Goal: Contribute content: Contribute content

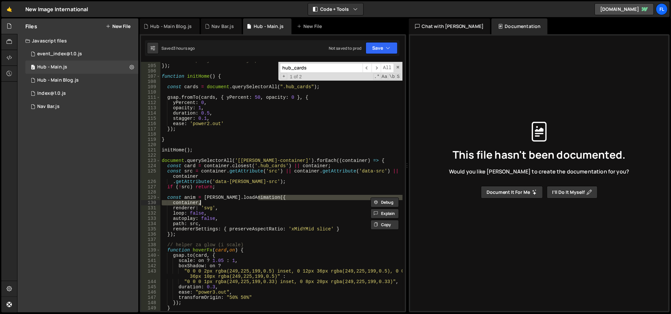
scroll to position [547, 0]
click at [115, 22] on div "Files New File" at bounding box center [77, 26] width 121 height 16
click at [117, 27] on button "New File" at bounding box center [118, 26] width 25 height 5
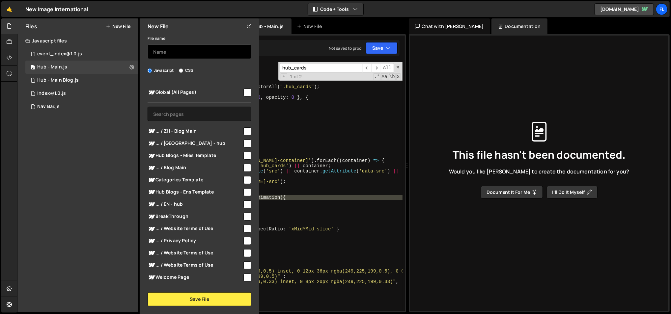
click at [169, 48] on input "text" at bounding box center [200, 51] width 104 height 14
type input "podca"
click at [398, 65] on span at bounding box center [398, 67] width 5 height 5
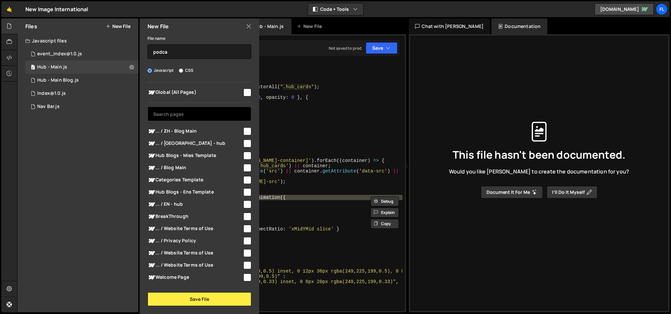
click at [197, 111] on input "text" at bounding box center [200, 114] width 104 height 14
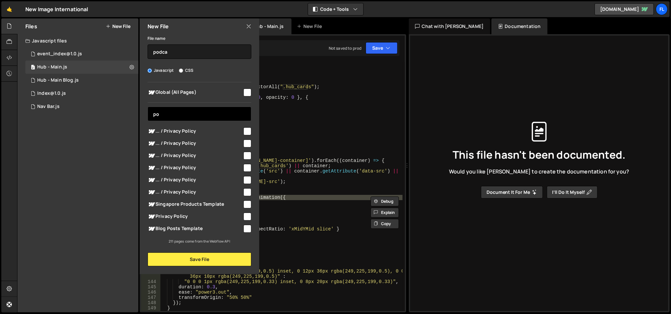
type input "pod"
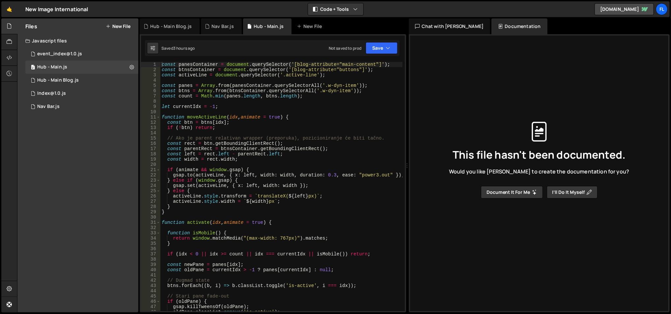
click at [118, 24] on button "New File" at bounding box center [118, 26] width 25 height 5
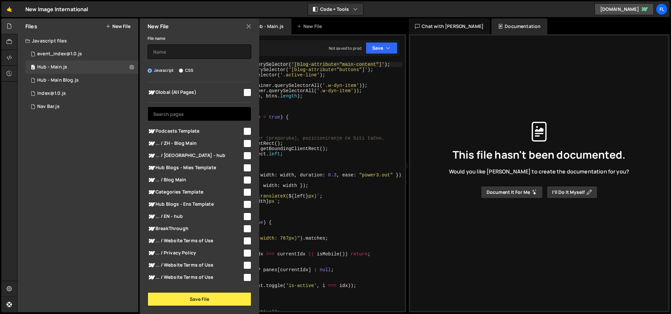
click at [178, 112] on input "text" at bounding box center [200, 114] width 104 height 14
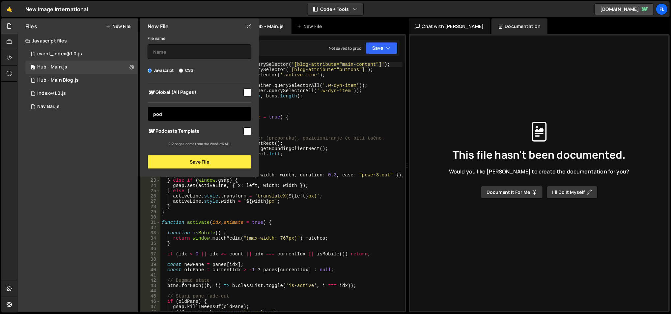
type input "pod"
click at [185, 132] on span "Podcasts Template" at bounding box center [195, 132] width 95 height 8
checkbox input "true"
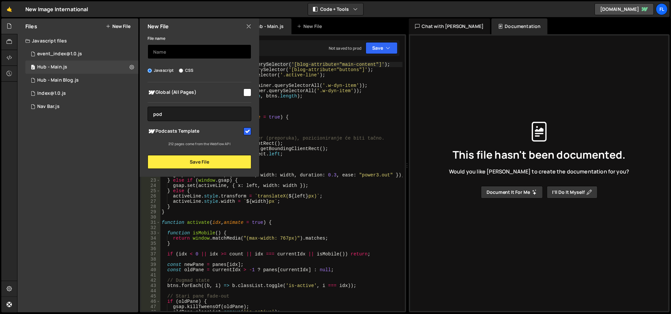
click at [182, 55] on input "text" at bounding box center [200, 51] width 104 height 14
type input "Podcast - Singular"
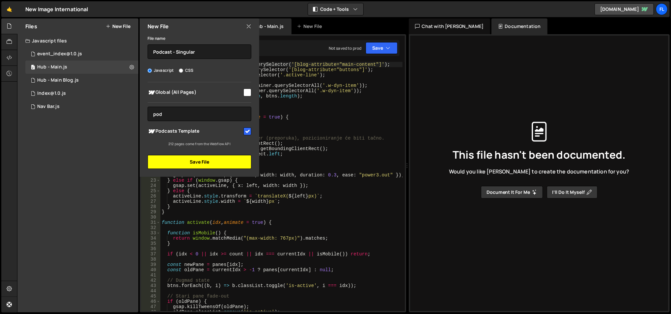
click at [192, 164] on button "Save File" at bounding box center [200, 162] width 104 height 14
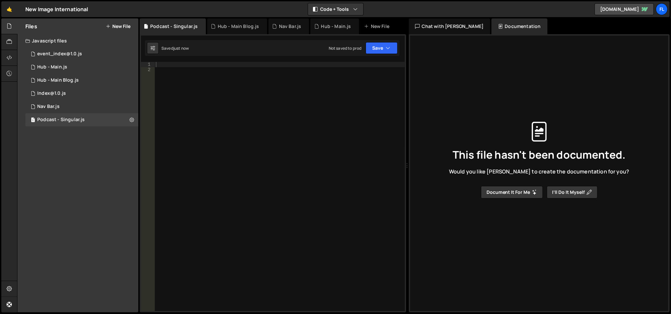
click at [210, 67] on div at bounding box center [280, 192] width 251 height 261
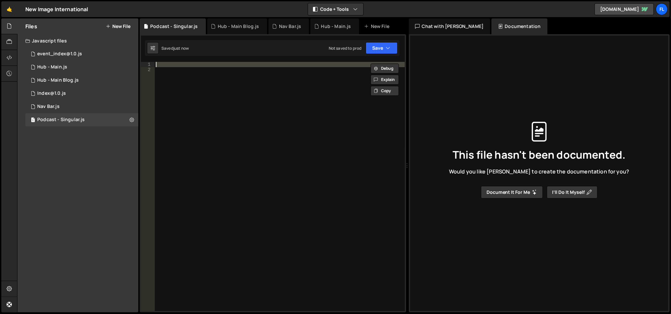
paste textarea "})();"
type textarea "})();"
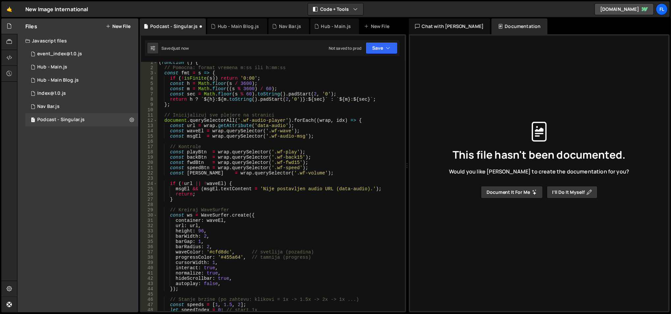
scroll to position [7, 0]
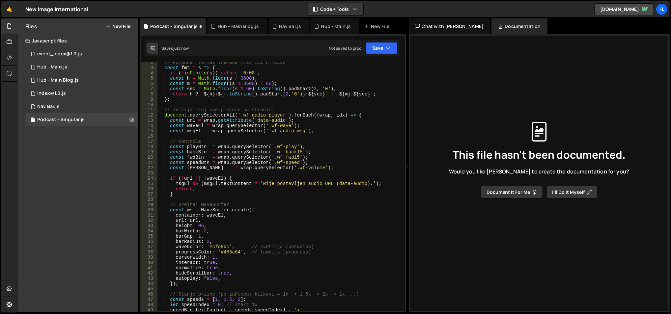
click at [260, 138] on div "// Pomocna: format vremena m:ss ili h:mm:ss const fmt = s => { if ( ! isFinite …" at bounding box center [281, 190] width 246 height 261
click at [251, 122] on div "// Pomocna: format vremena m:ss ili h:mm:ss const fmt = s => { if ( ! isFinite …" at bounding box center [281, 190] width 246 height 261
type textarea "const url = wrap.getAttribute('data-audio');"
